Goal: Task Accomplishment & Management: Manage account settings

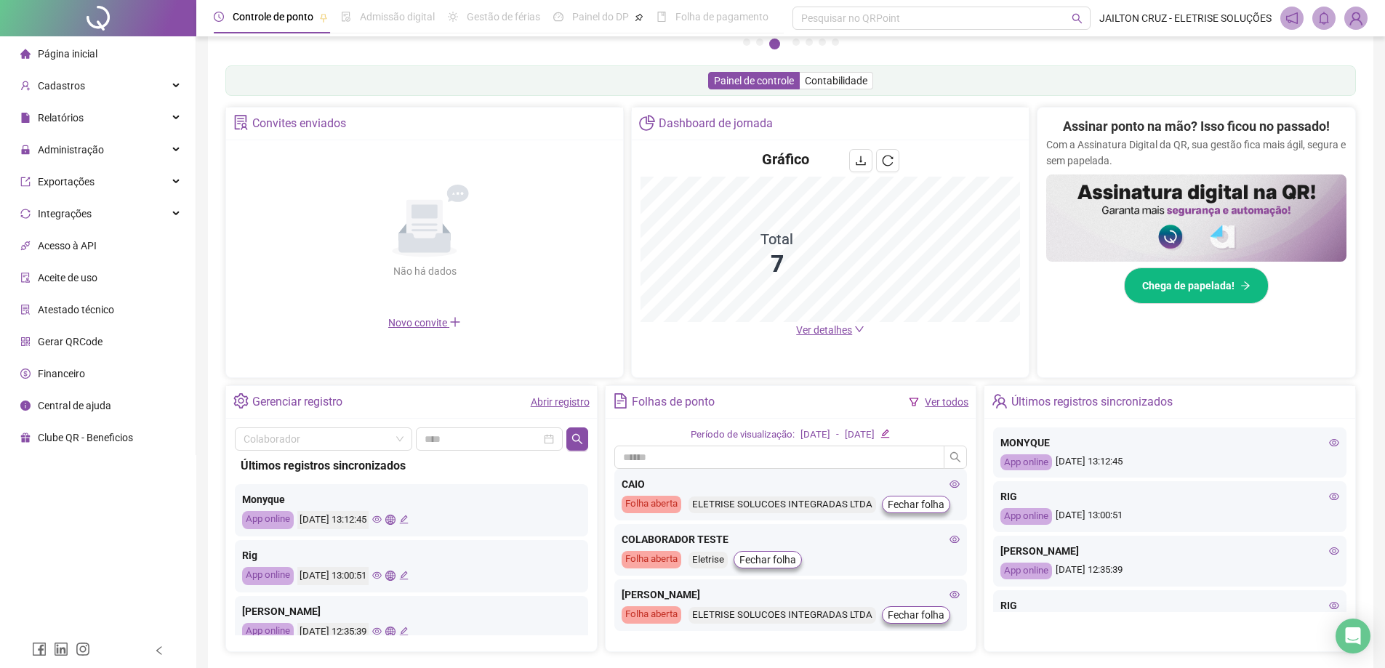
scroll to position [279, 0]
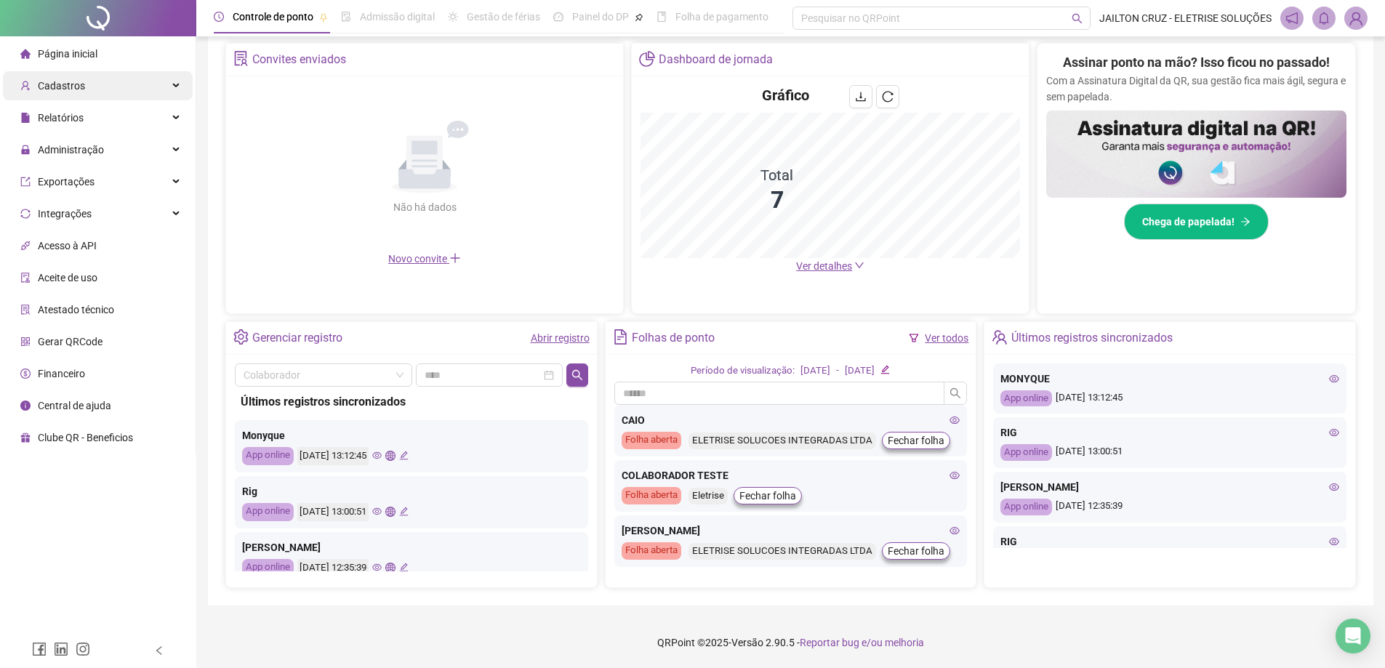
click at [107, 84] on div "Cadastros" at bounding box center [98, 85] width 190 height 29
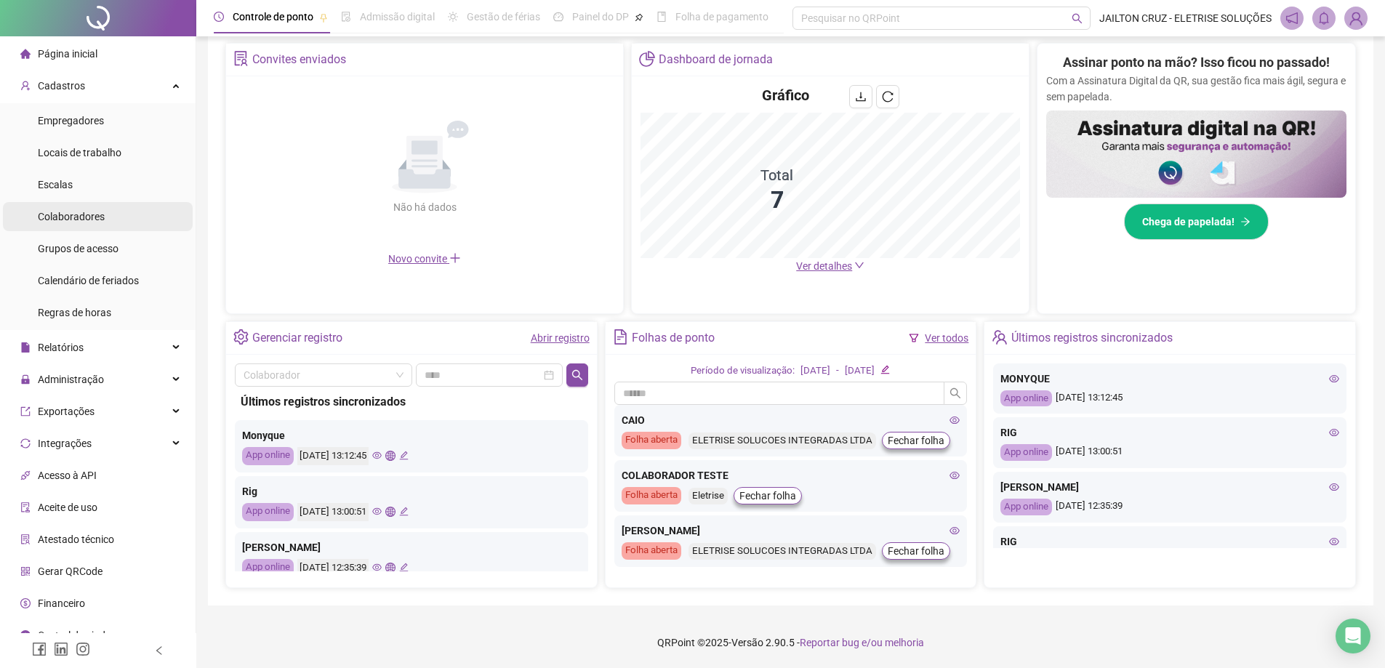
click at [85, 224] on div "Colaboradores" at bounding box center [71, 216] width 67 height 29
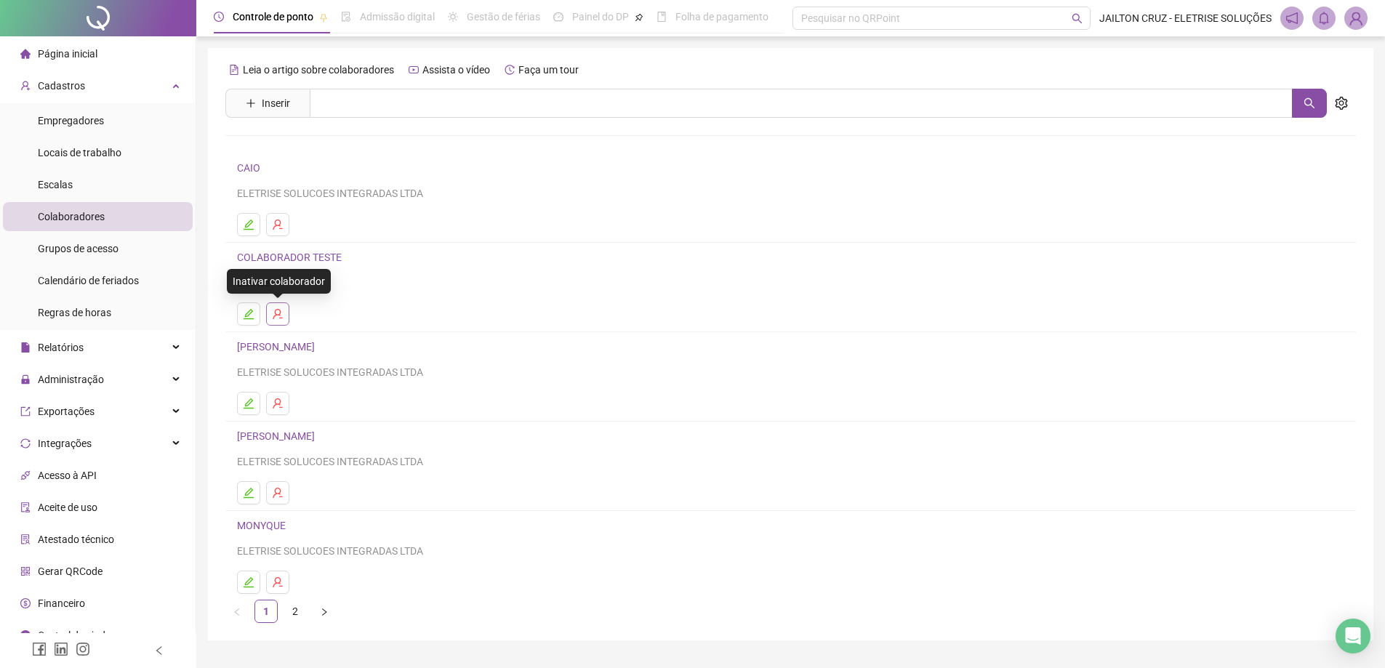
click at [279, 313] on icon "user-delete" at bounding box center [278, 314] width 12 height 12
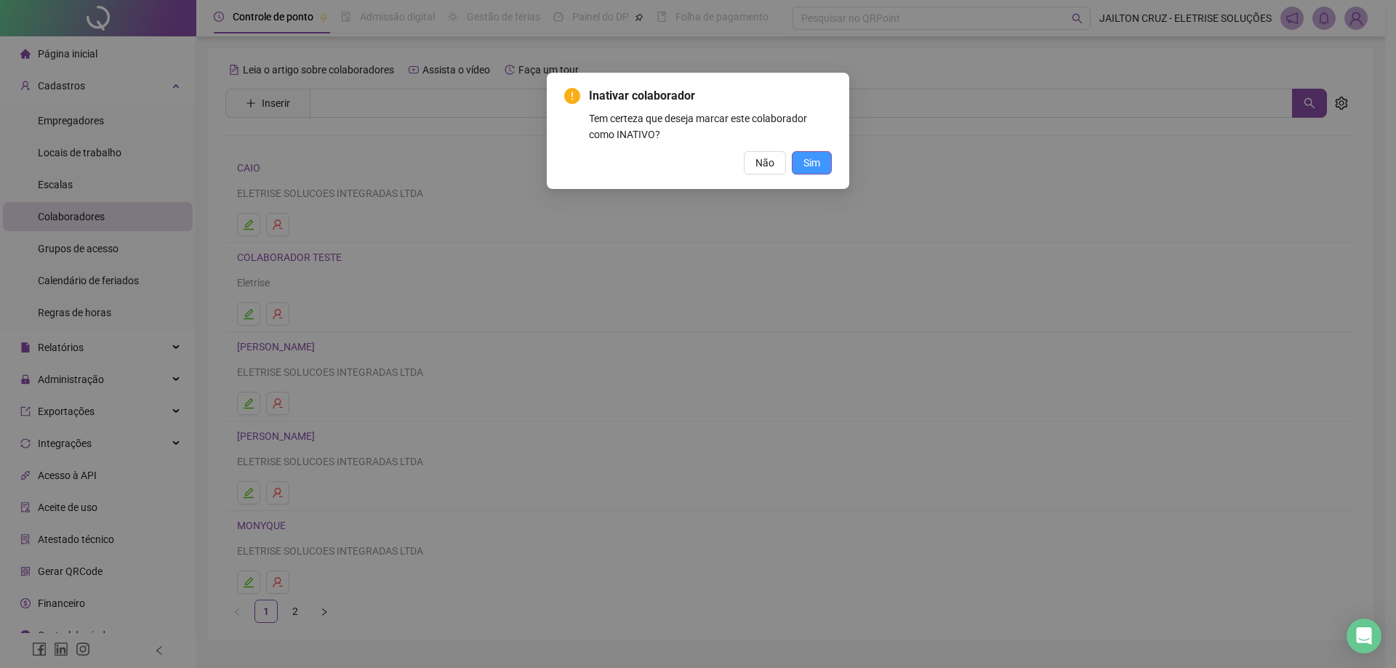
click at [814, 167] on span "Sim" at bounding box center [812, 163] width 17 height 16
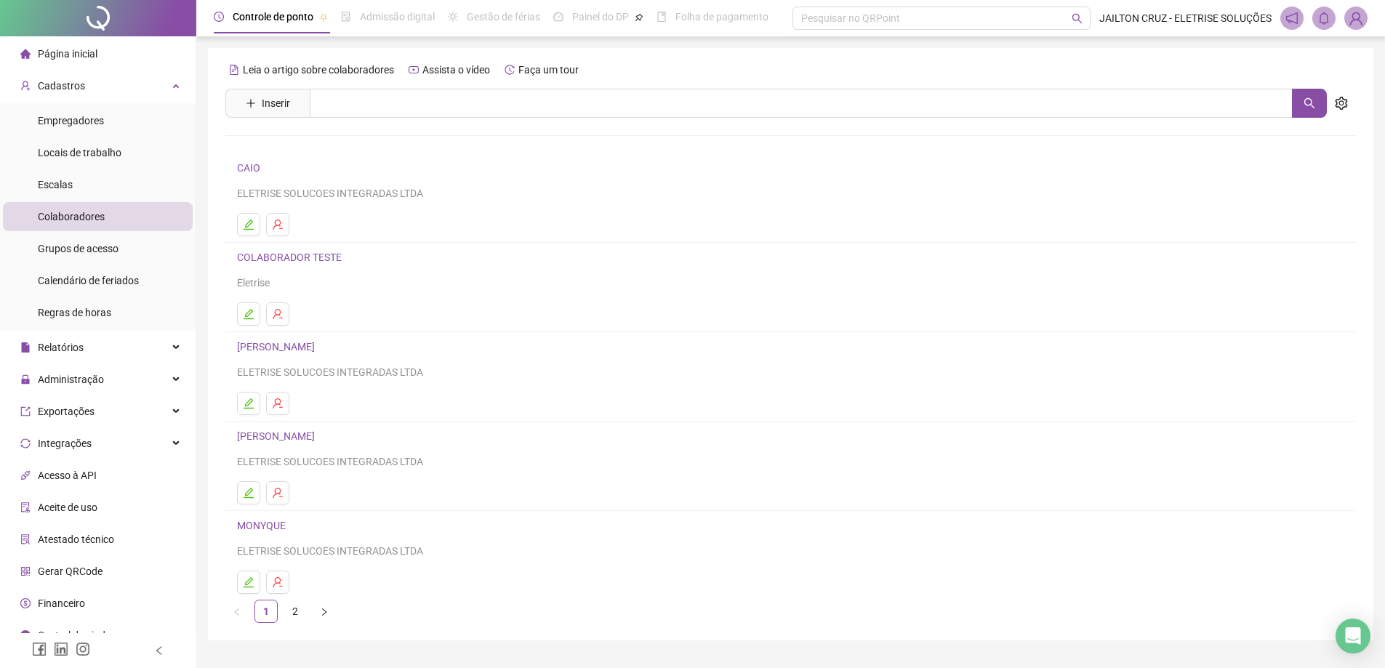
click at [62, 53] on span "Página inicial" at bounding box center [68, 54] width 60 height 12
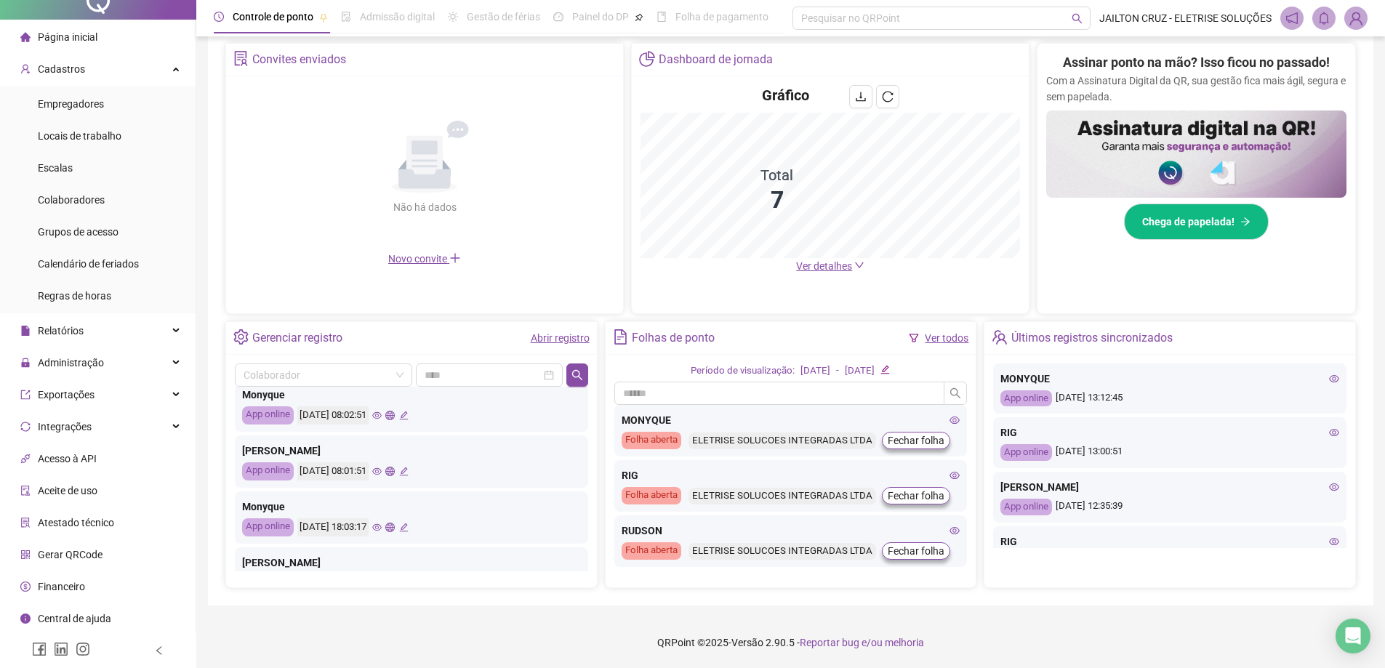
scroll to position [509, 0]
